Goal: Task Accomplishment & Management: Use online tool/utility

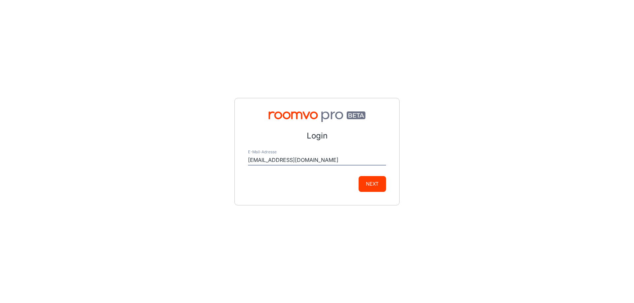
type input "service@fliesenprofi.de"
click at [358, 176] on button "Next" at bounding box center [371, 184] width 27 height 16
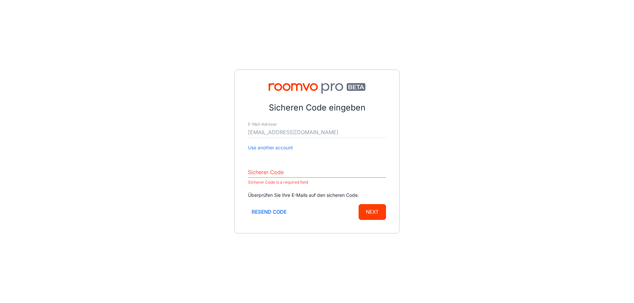
click at [277, 171] on input "Sicherer Code" at bounding box center [317, 172] width 138 height 11
paste input "539033"
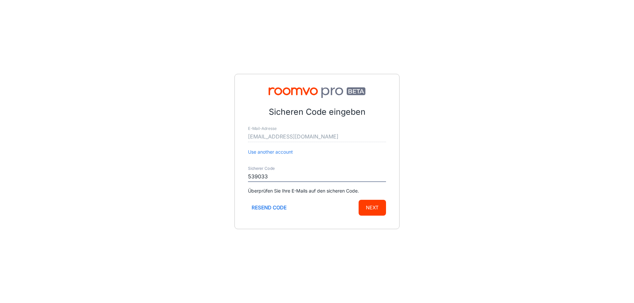
type input "539033"
click at [371, 203] on button "Next" at bounding box center [371, 208] width 27 height 16
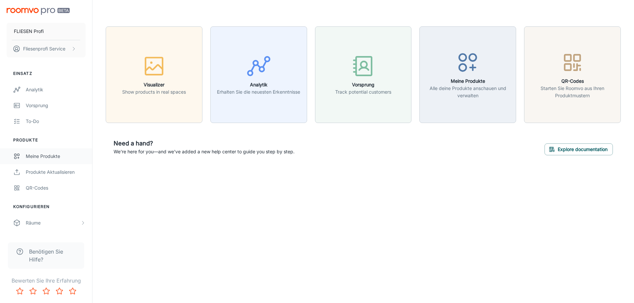
click at [41, 160] on div "Meine Produkte" at bounding box center [56, 156] width 60 height 7
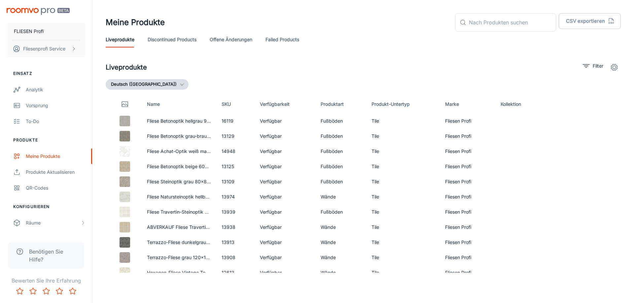
click at [614, 66] on circle "settings" at bounding box center [614, 67] width 3 height 3
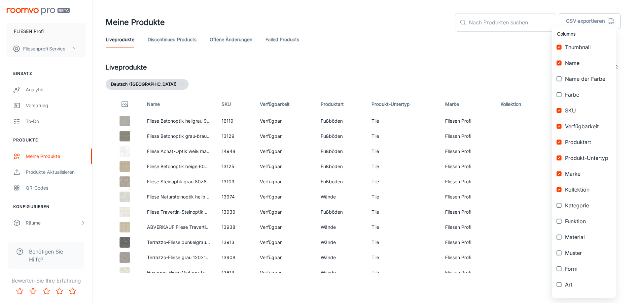
click at [482, 68] on div at bounding box center [317, 151] width 634 height 303
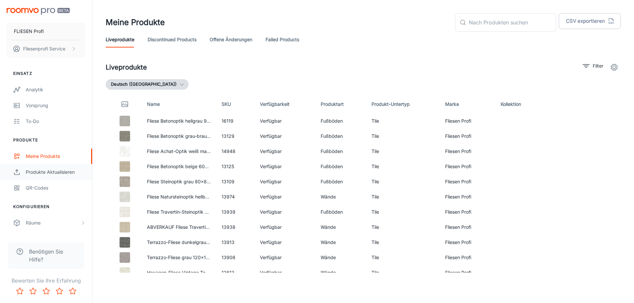
click at [35, 170] on div "Produkte aktualisieren" at bounding box center [56, 172] width 60 height 7
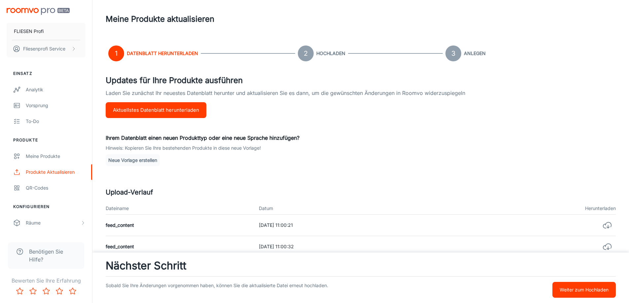
click at [171, 112] on button "Aktuellstes Datenblatt herunterladen" at bounding box center [156, 110] width 101 height 16
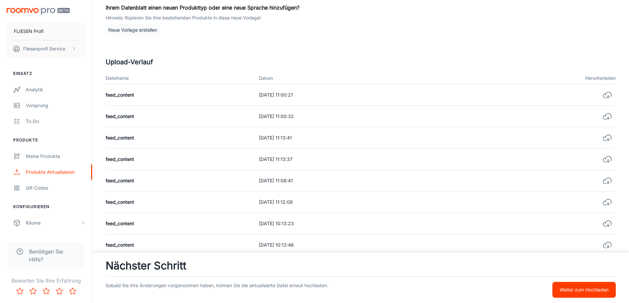
scroll to position [31, 0]
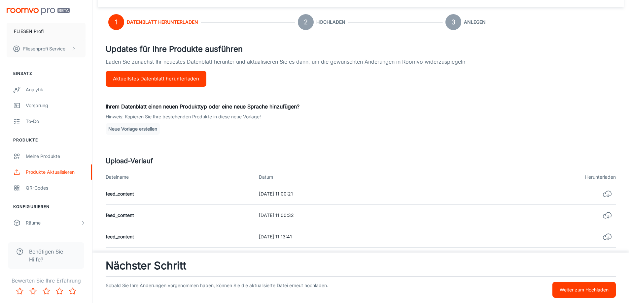
click at [598, 284] on button "Weiter zum Hochladen" at bounding box center [583, 290] width 63 height 16
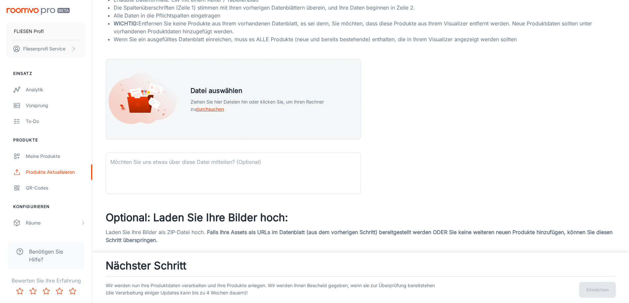
scroll to position [5, 0]
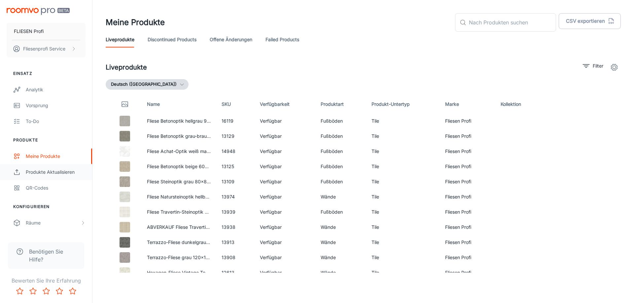
click at [51, 173] on div "Produkte aktualisieren" at bounding box center [56, 172] width 60 height 7
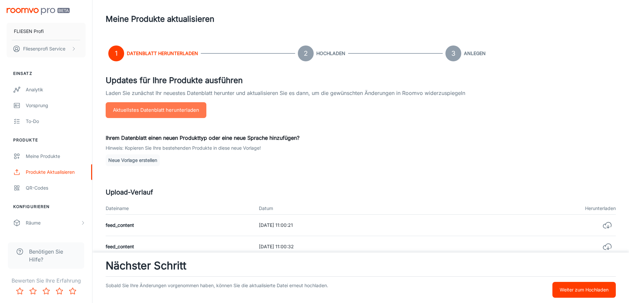
click at [182, 111] on button "Aktuellstes Datenblatt herunterladen" at bounding box center [156, 110] width 101 height 16
drag, startPoint x: 353, startPoint y: 200, endPoint x: 218, endPoint y: 47, distance: 204.6
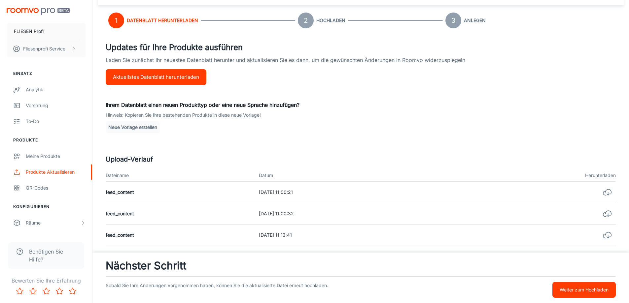
scroll to position [99, 0]
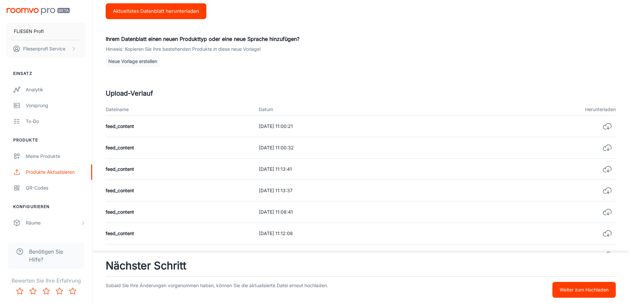
click at [576, 285] on button "Weiter zum Hochladen" at bounding box center [583, 290] width 63 height 16
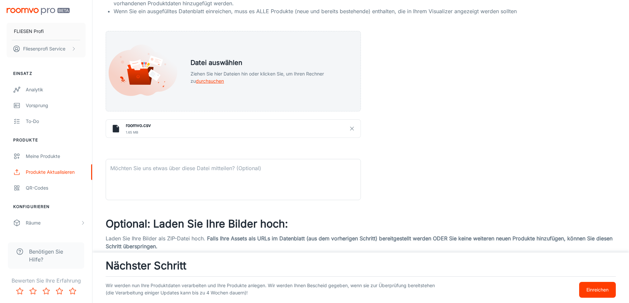
scroll to position [237, 0]
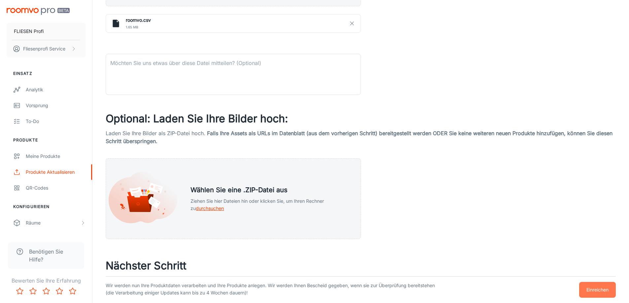
click at [600, 286] on button "Einreichen" at bounding box center [597, 290] width 37 height 16
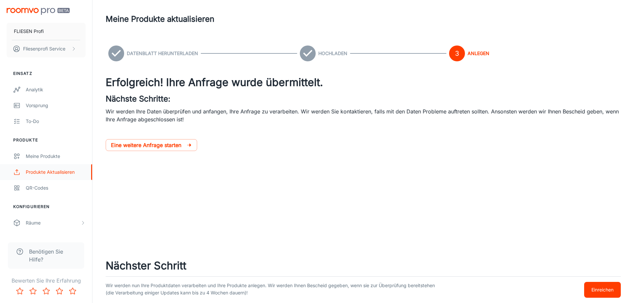
click at [39, 171] on div "Produkte aktualisieren" at bounding box center [56, 172] width 60 height 7
click at [49, 154] on div "Meine Produkte" at bounding box center [56, 156] width 60 height 7
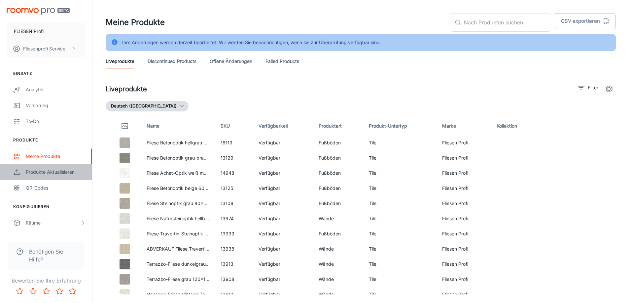
click at [42, 171] on div "Produkte aktualisieren" at bounding box center [56, 172] width 60 height 7
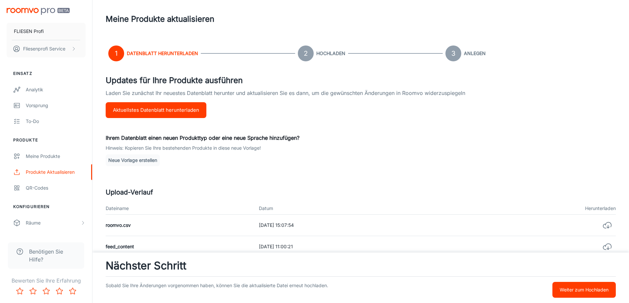
scroll to position [33, 0]
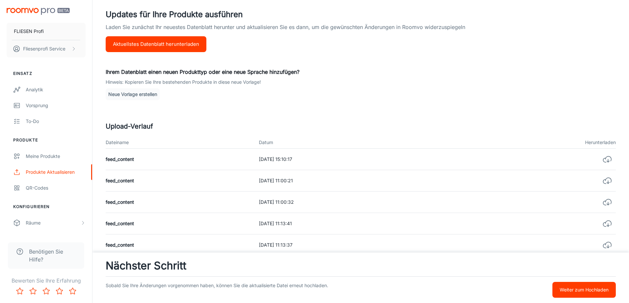
click at [566, 287] on p "Weiter zum Hochladen" at bounding box center [583, 289] width 49 height 7
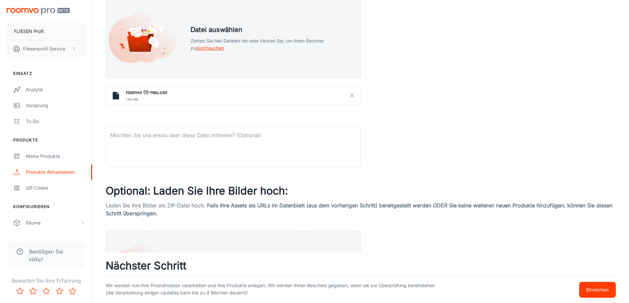
scroll to position [237, 0]
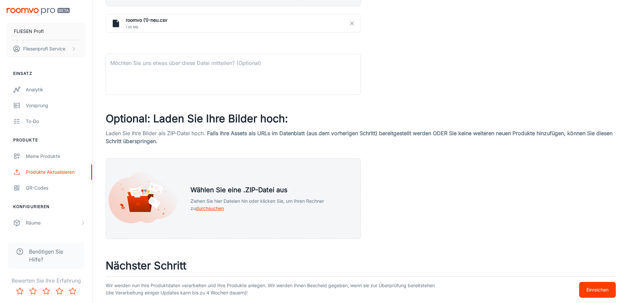
click at [595, 291] on p "Einreichen" at bounding box center [597, 289] width 22 height 7
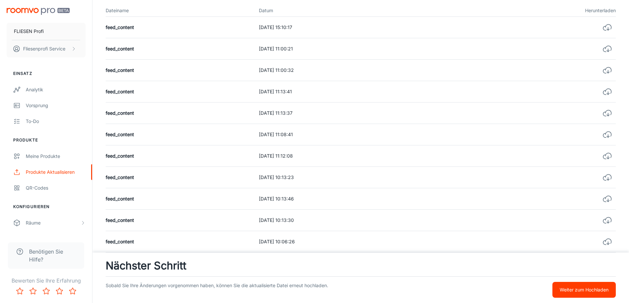
scroll to position [66, 0]
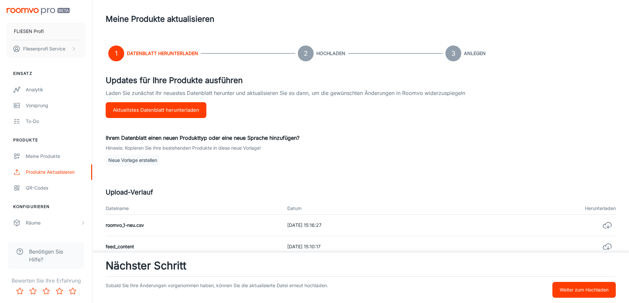
scroll to position [33, 0]
